Goal: Task Accomplishment & Management: Manage account settings

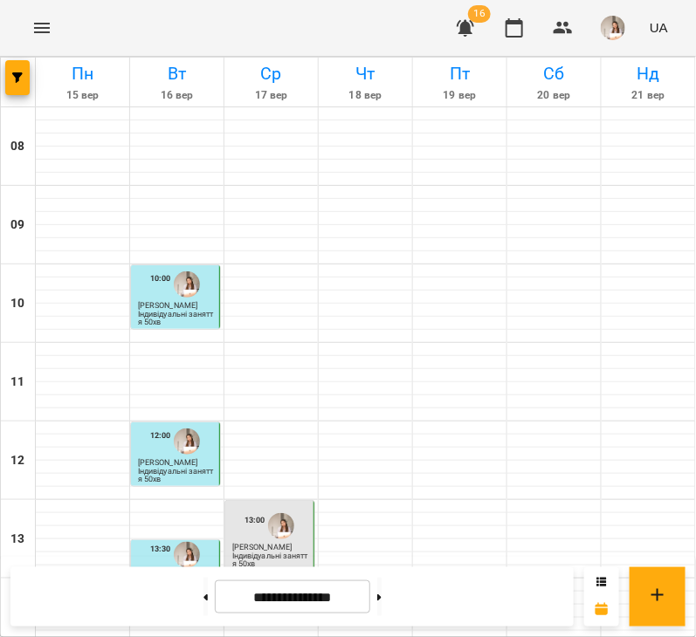
scroll to position [442, 0]
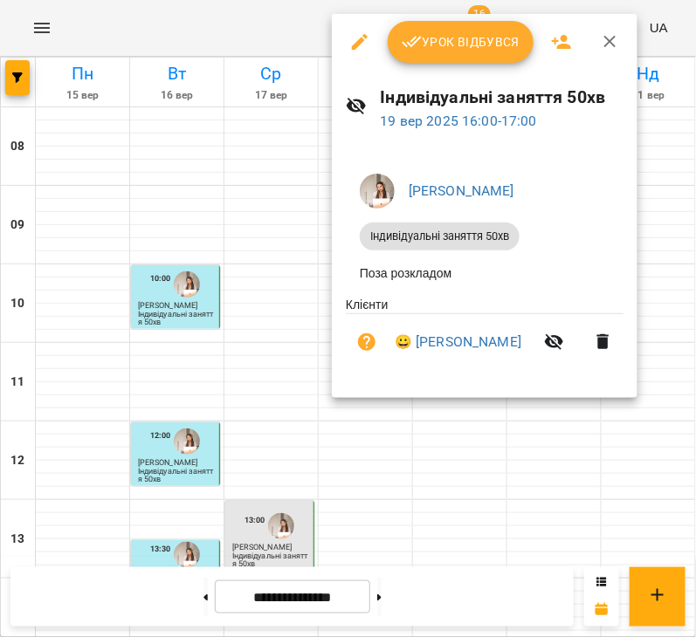
click at [428, 531] on div at bounding box center [348, 318] width 696 height 637
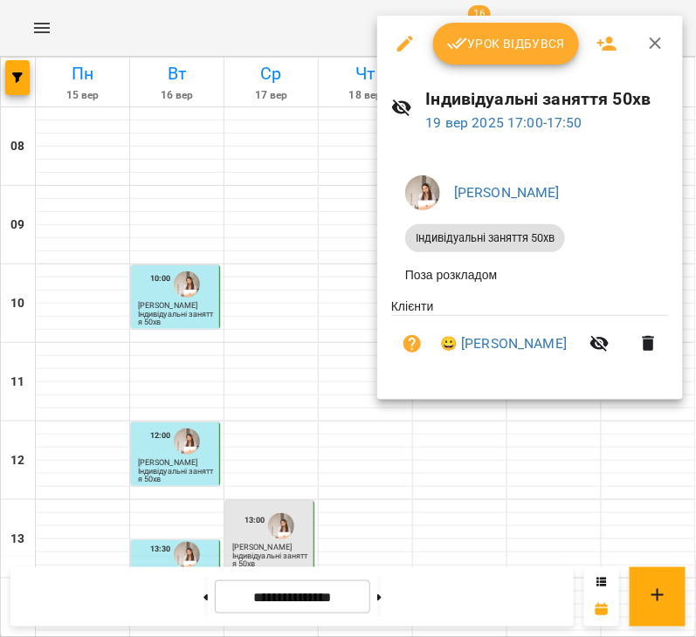
click at [481, 44] on span "Урок відбувся" at bounding box center [506, 43] width 119 height 21
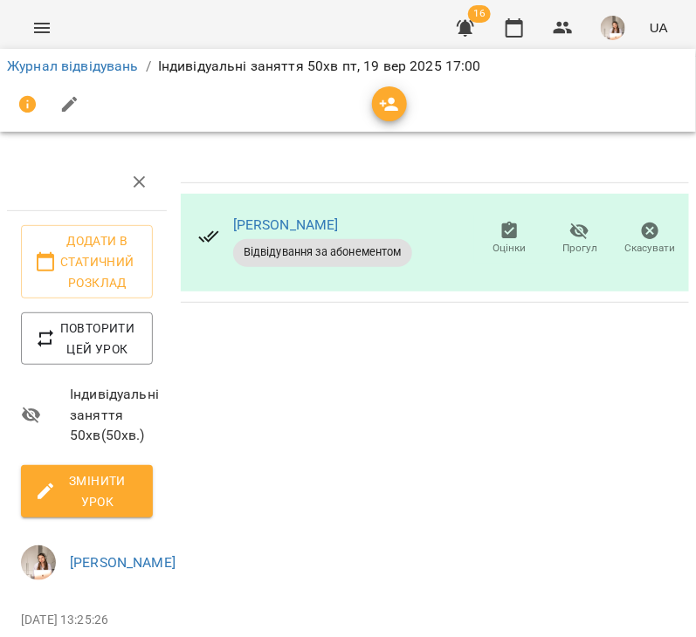
click at [65, 110] on icon "button" at bounding box center [70, 105] width 16 height 16
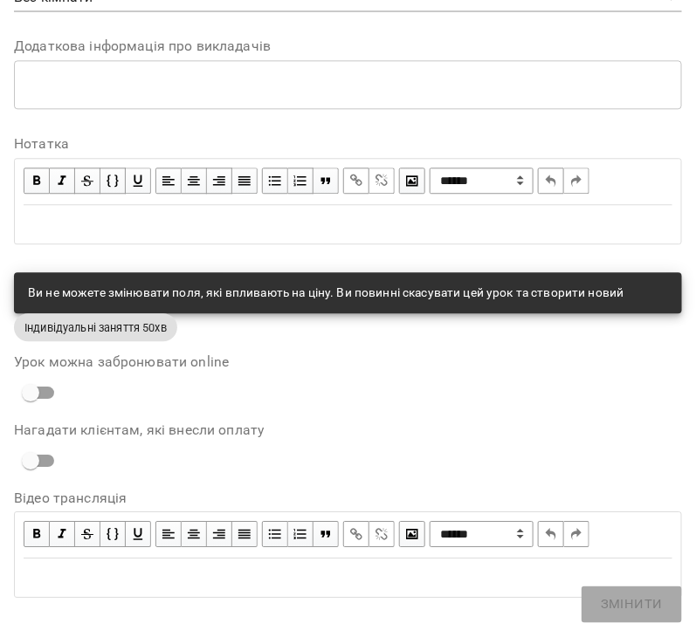
scroll to position [876, 0]
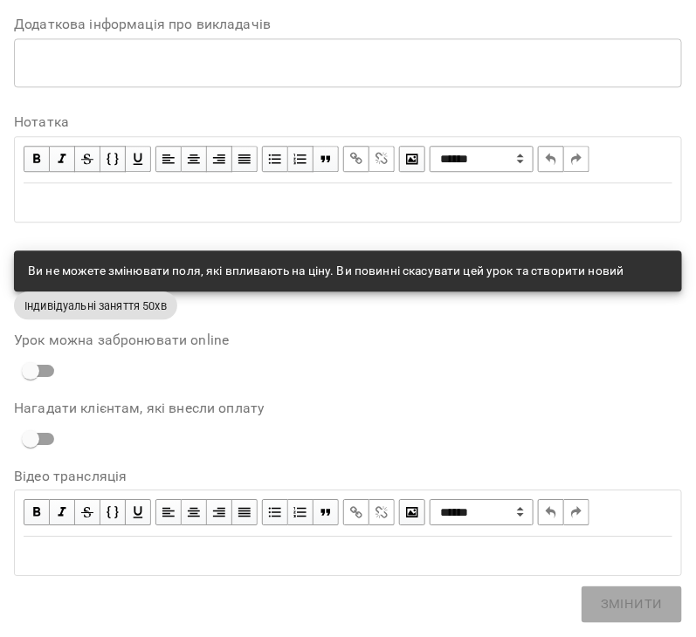
click at [215, 214] on div "Edit text" at bounding box center [348, 202] width 664 height 37
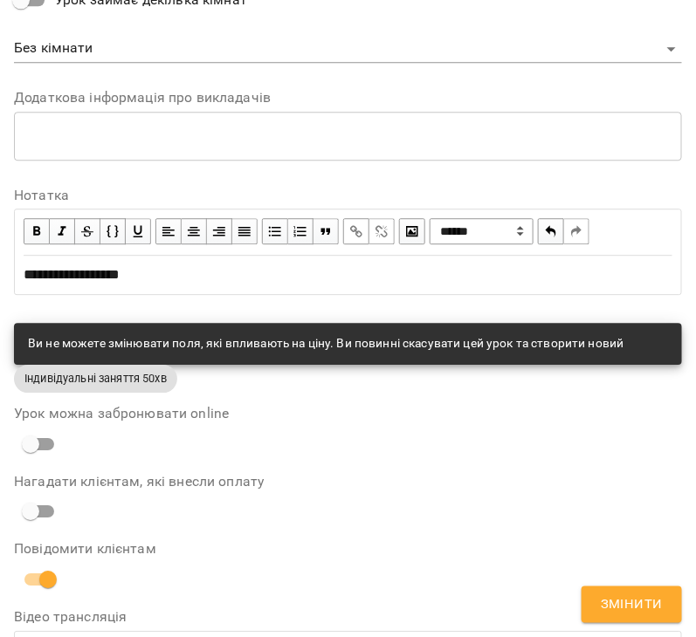
scroll to position [949, 0]
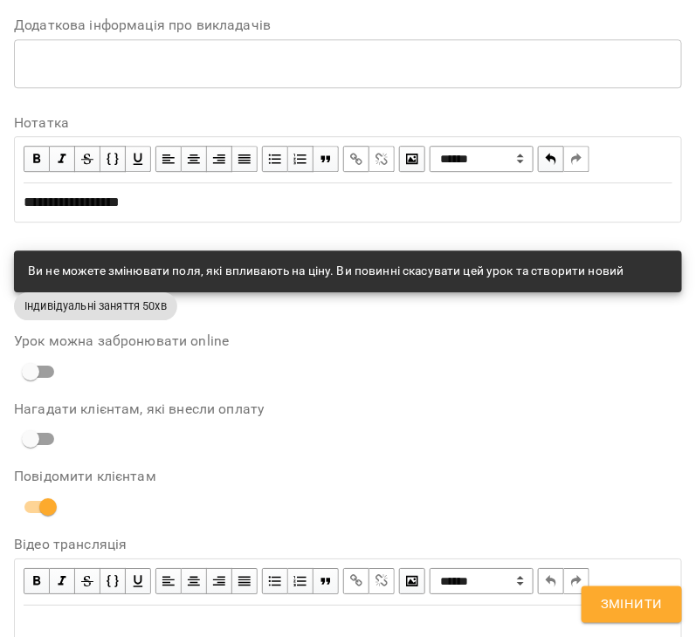
click at [620, 610] on span "Змінити" at bounding box center [631, 604] width 62 height 23
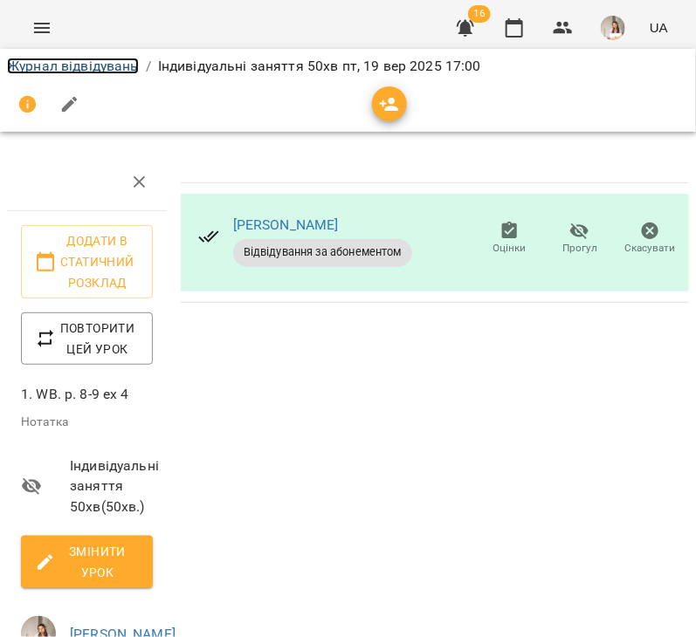
click at [48, 60] on link "Журнал відвідувань" at bounding box center [73, 66] width 132 height 17
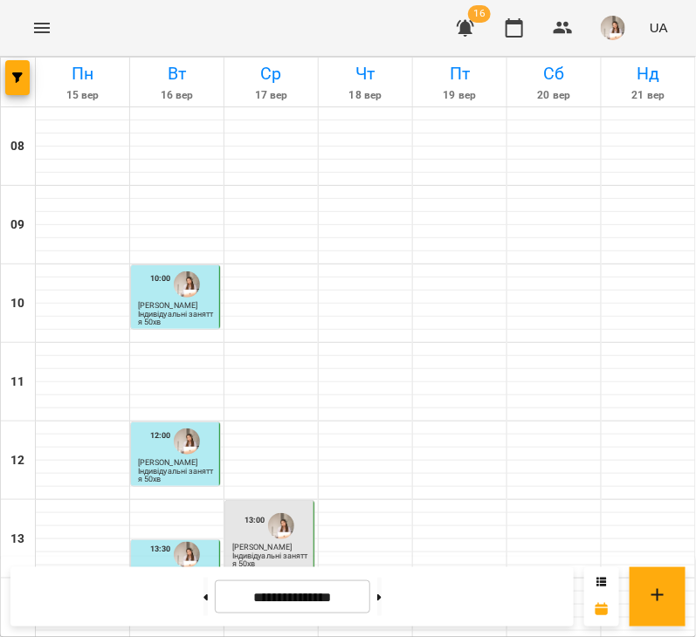
scroll to position [648, 0]
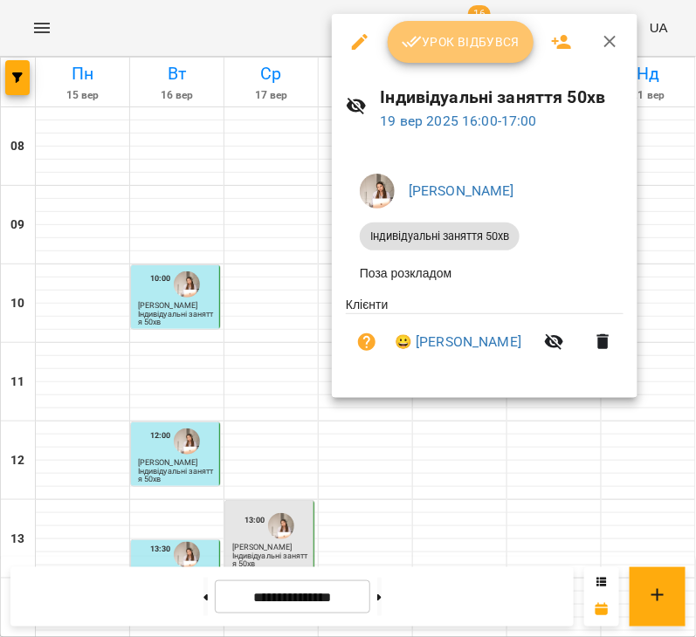
click at [415, 37] on icon "button" at bounding box center [411, 41] width 21 height 21
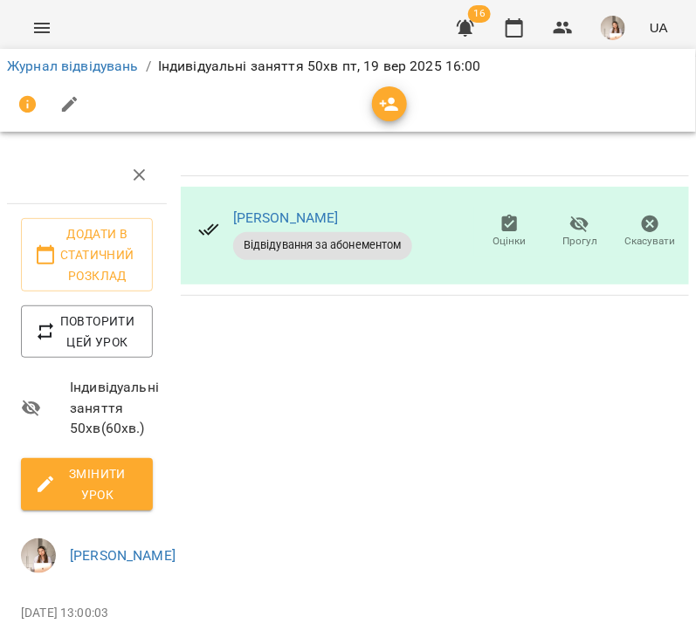
scroll to position [218, 0]
click at [77, 115] on button "button" at bounding box center [70, 105] width 42 height 42
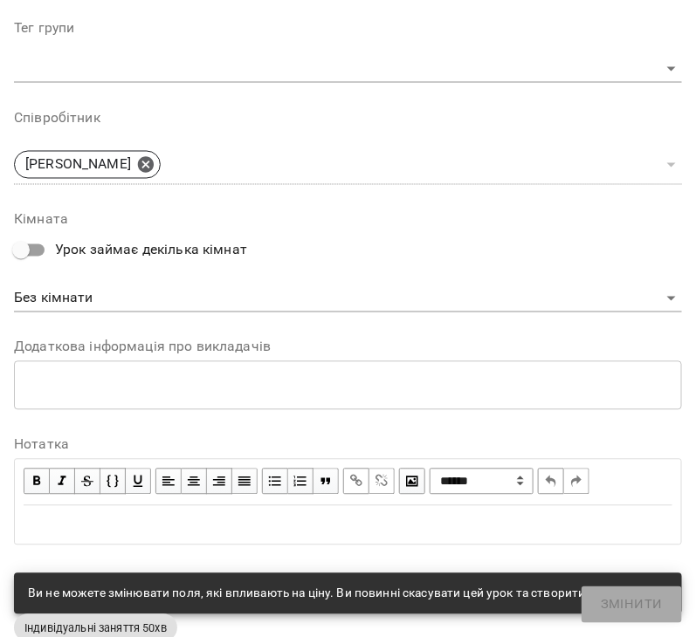
scroll to position [876, 0]
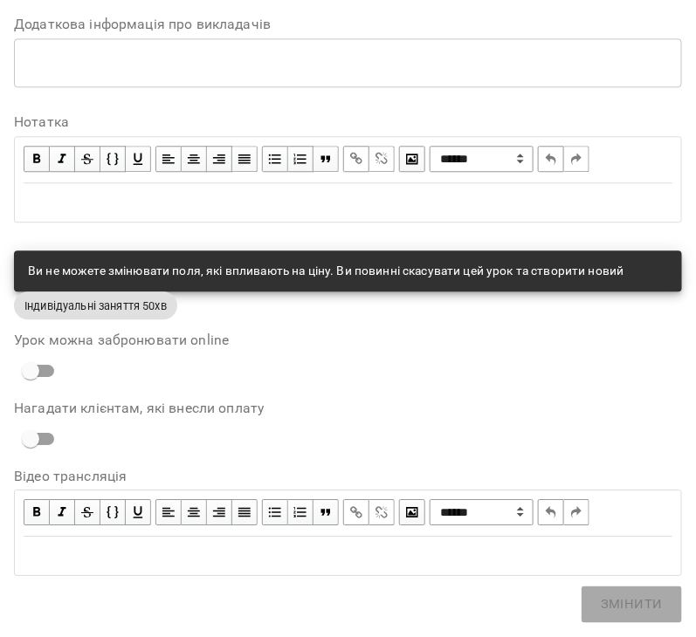
click at [159, 201] on div "Edit text" at bounding box center [348, 202] width 648 height 21
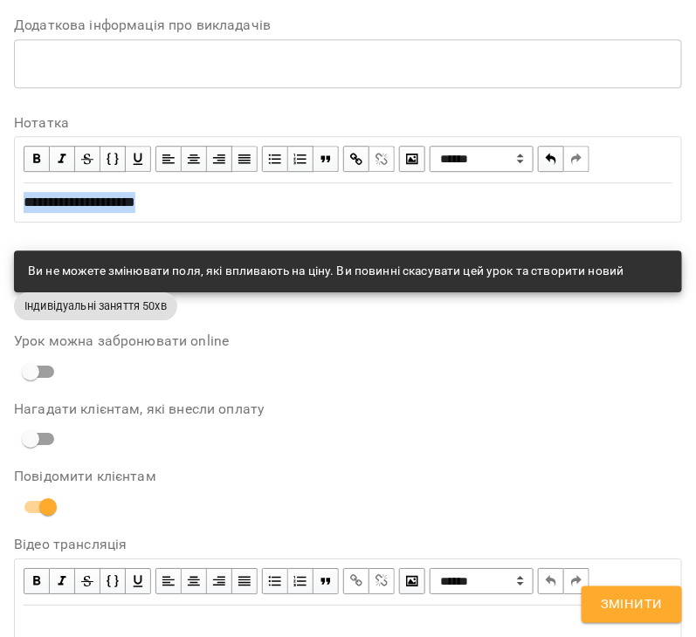
copy span "**********"
drag, startPoint x: 624, startPoint y: 611, endPoint x: 307, endPoint y: 16, distance: 674.2
click at [624, 611] on span "Змінити" at bounding box center [631, 604] width 62 height 23
